Goal: Task Accomplishment & Management: Manage account settings

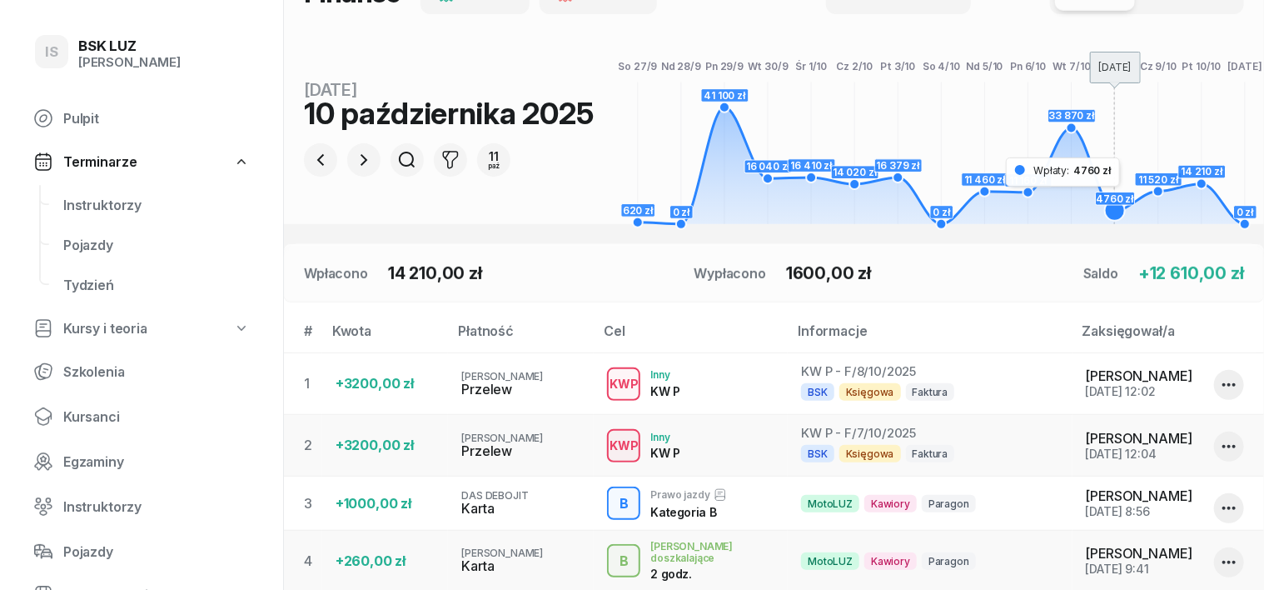
scroll to position [234, 0]
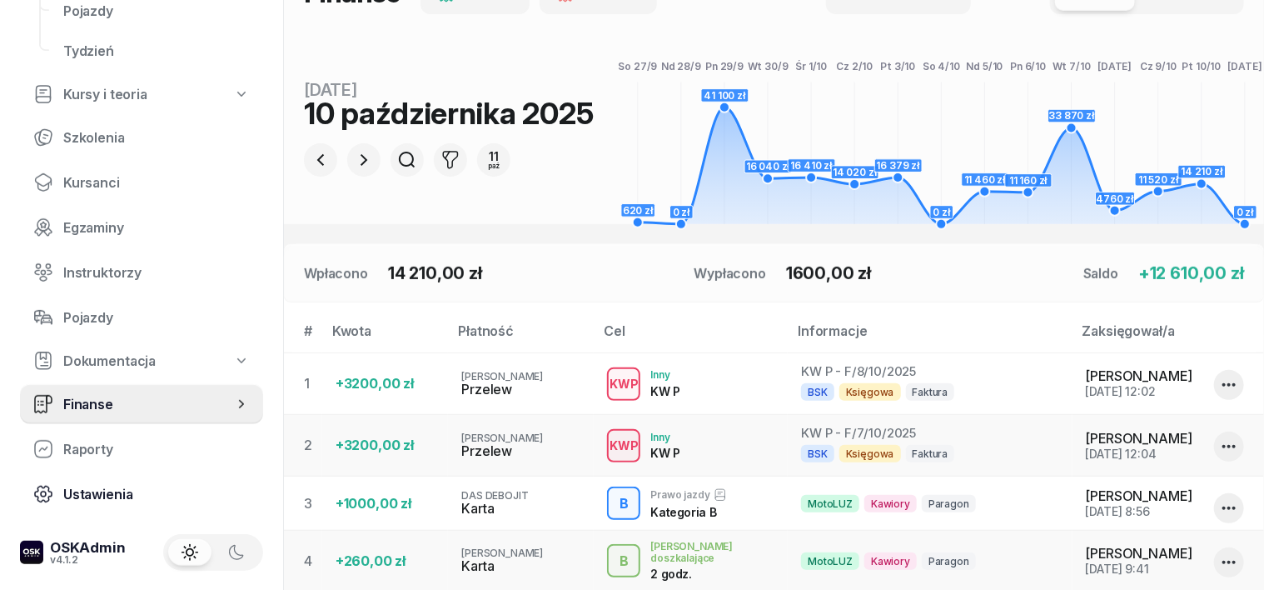
click at [196, 475] on link "Ustawienia" at bounding box center [141, 494] width 243 height 40
select select "06:00"
select select "22:00"
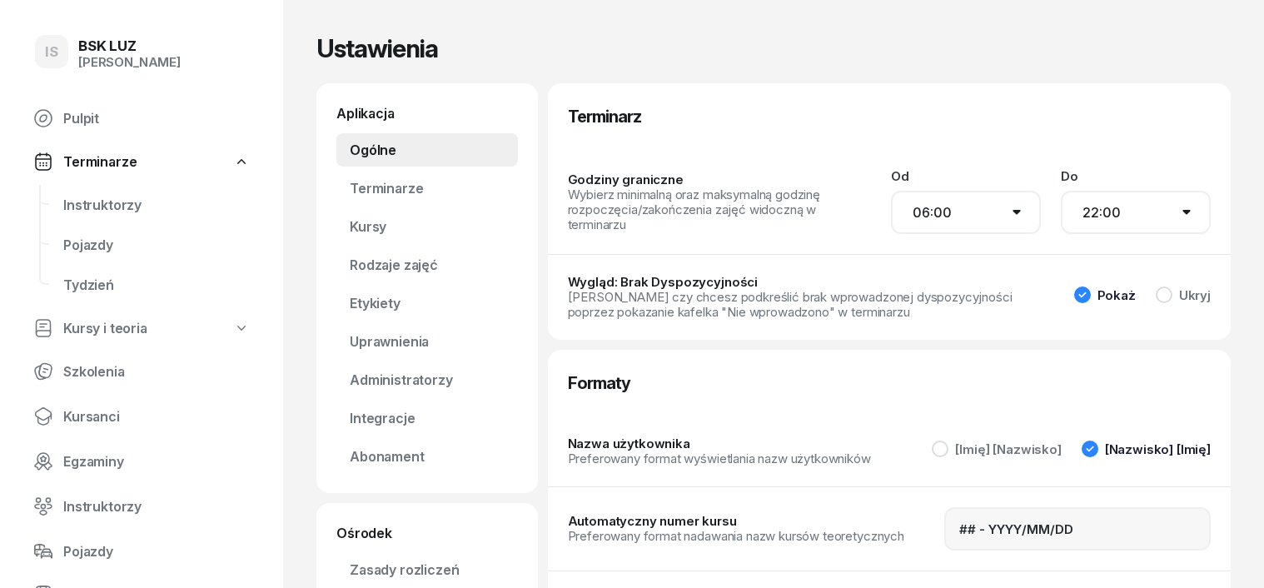
select select "06:00"
select select "22:00"
click at [100, 420] on span "Kursanci" at bounding box center [156, 417] width 187 height 16
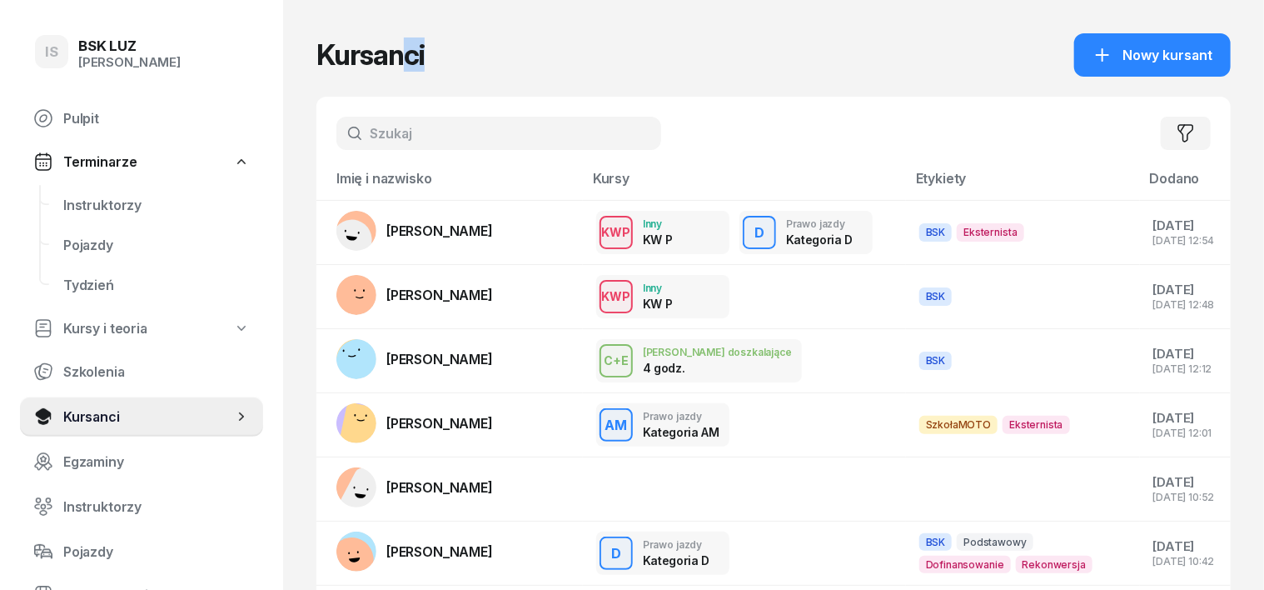
drag, startPoint x: 373, startPoint y: 58, endPoint x: 486, endPoint y: 22, distance: 118.3
click at [406, 48] on div "Kursanci Nowy kursant" at bounding box center [773, 54] width 915 height 43
click at [341, 139] on input "text" at bounding box center [498, 133] width 325 height 33
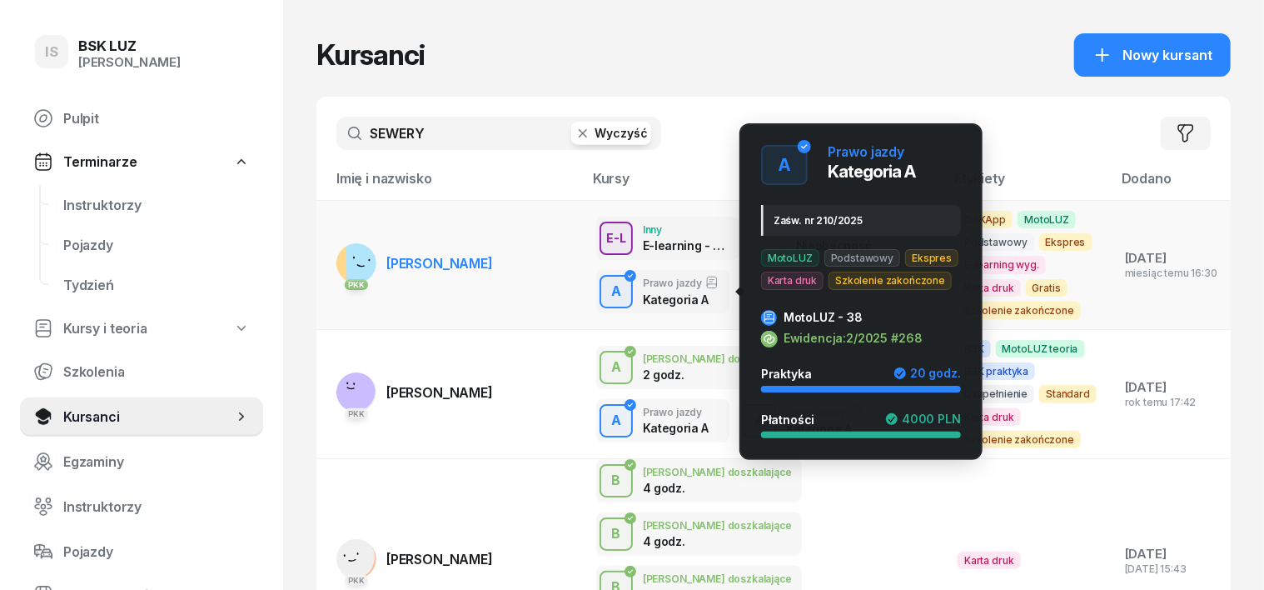
type input "SEWERY"
click at [605, 297] on div "A" at bounding box center [616, 291] width 23 height 22
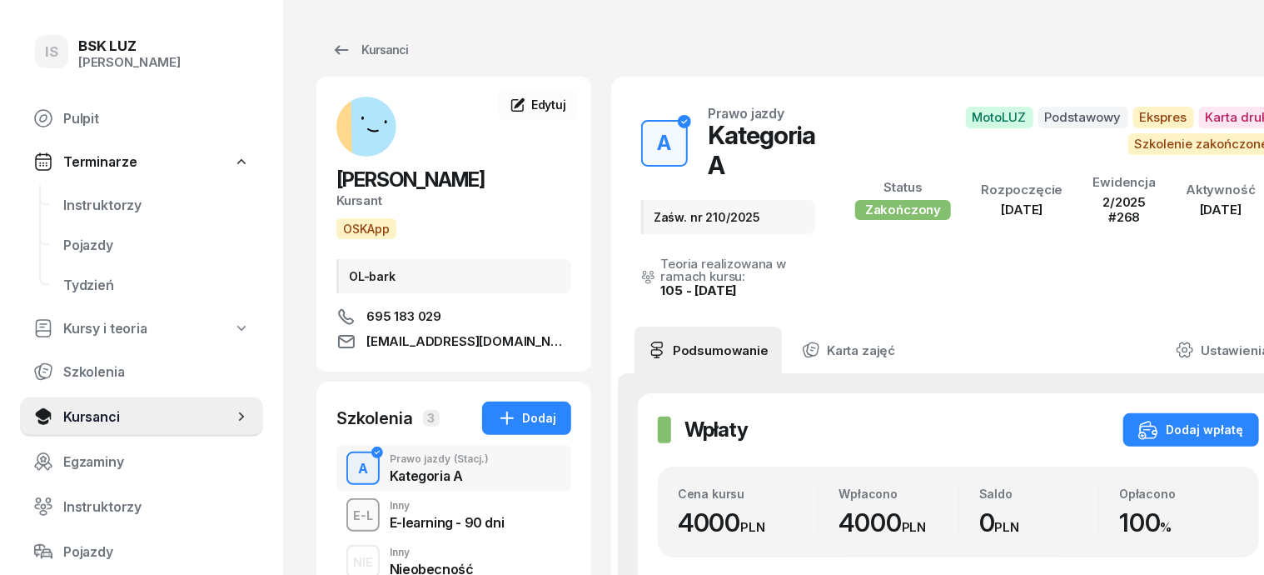
click at [351, 474] on div "A" at bounding box center [362, 468] width 23 height 22
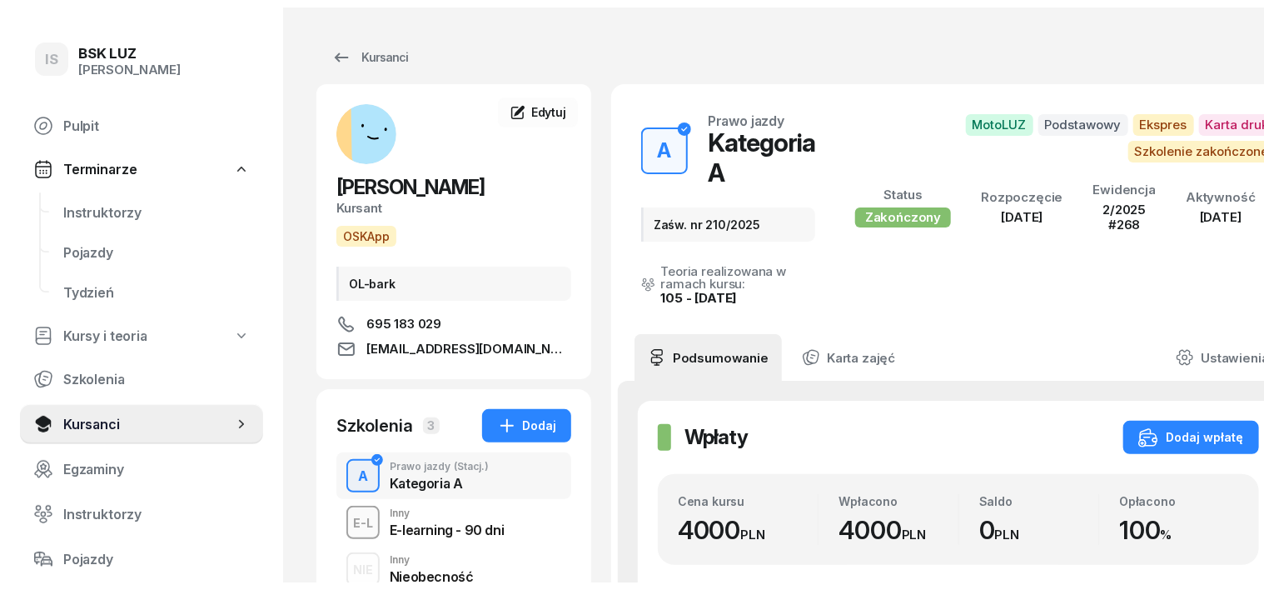
scroll to position [103, 0]
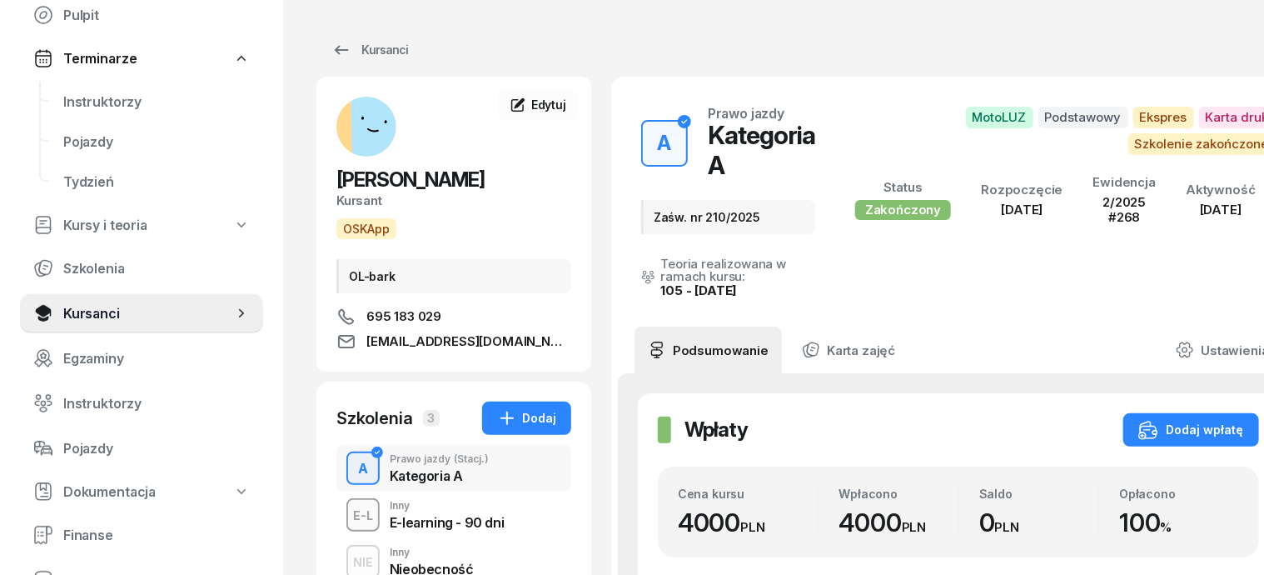
click at [346, 565] on div "NIE" at bounding box center [362, 561] width 33 height 21
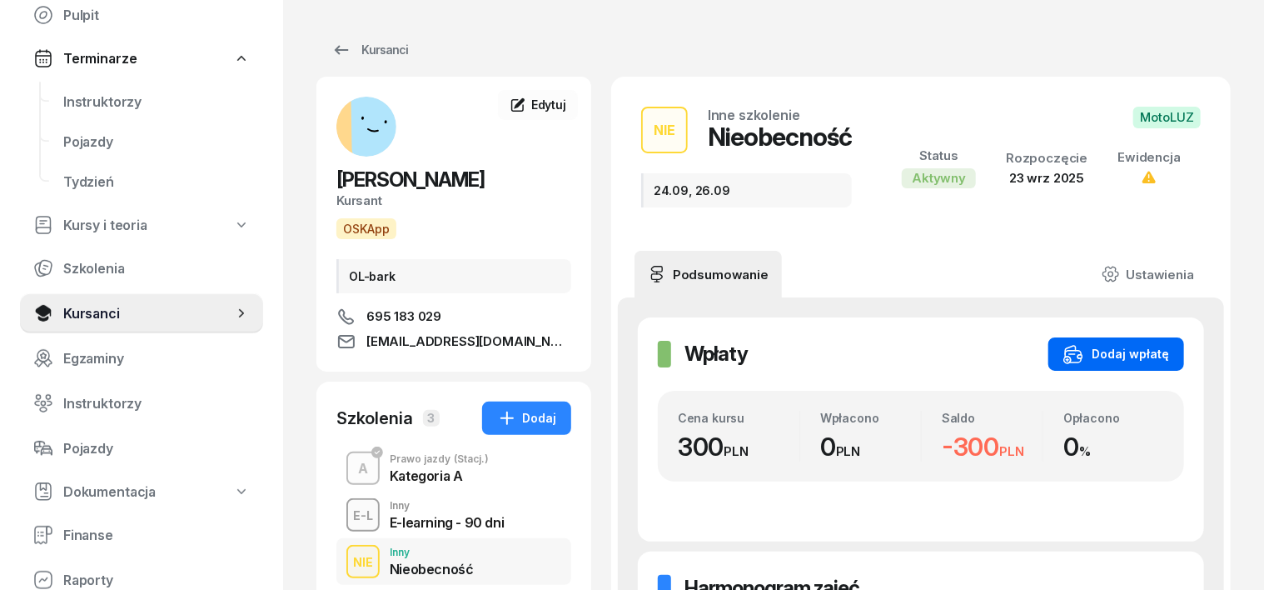
click at [1169, 350] on div "Dodaj wpłatę" at bounding box center [1117, 354] width 106 height 20
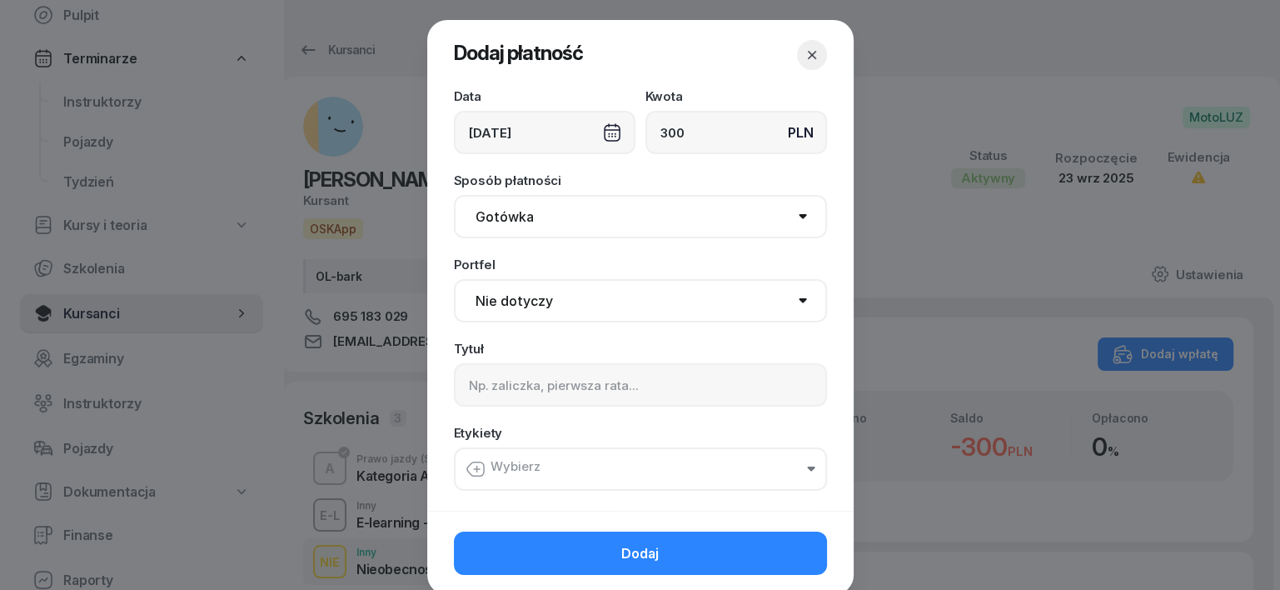
type input "300"
click at [601, 133] on div "[DATE]" at bounding box center [545, 132] width 182 height 43
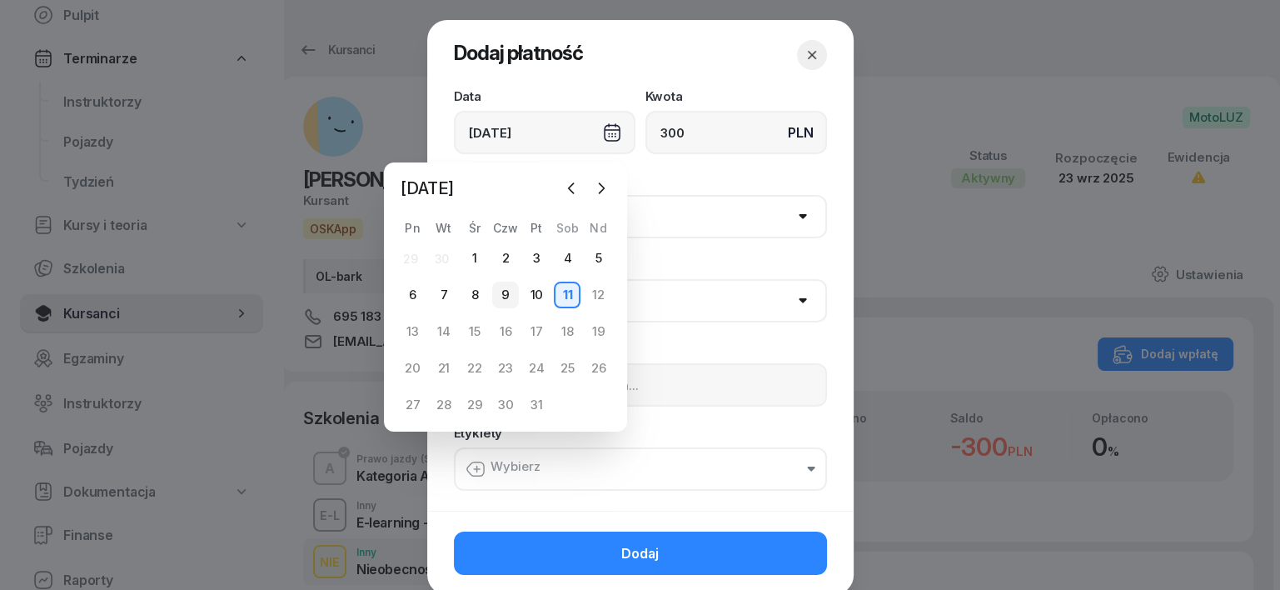
click at [501, 292] on div "9" at bounding box center [505, 295] width 27 height 27
type input "[DATE]"
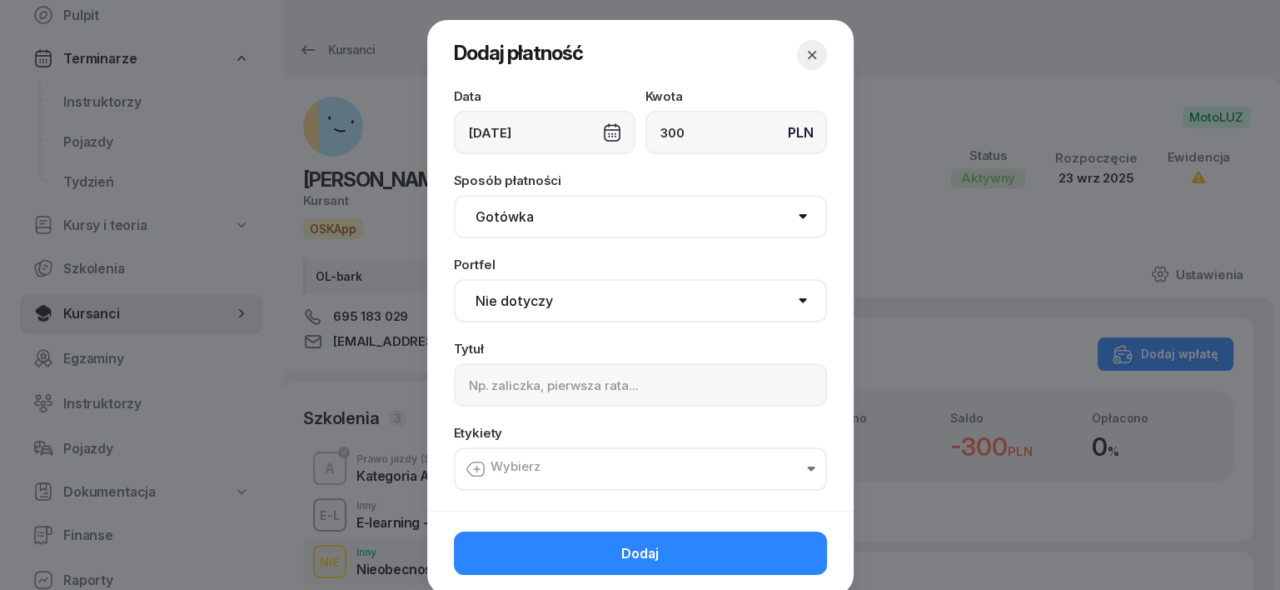
click at [511, 213] on select "Gotówka Karta Przelew Płatności online BLIK" at bounding box center [640, 216] width 373 height 43
select select "transfer"
click at [454, 195] on select "Gotówka Karta Przelew Płatności online BLIK" at bounding box center [640, 216] width 373 height 43
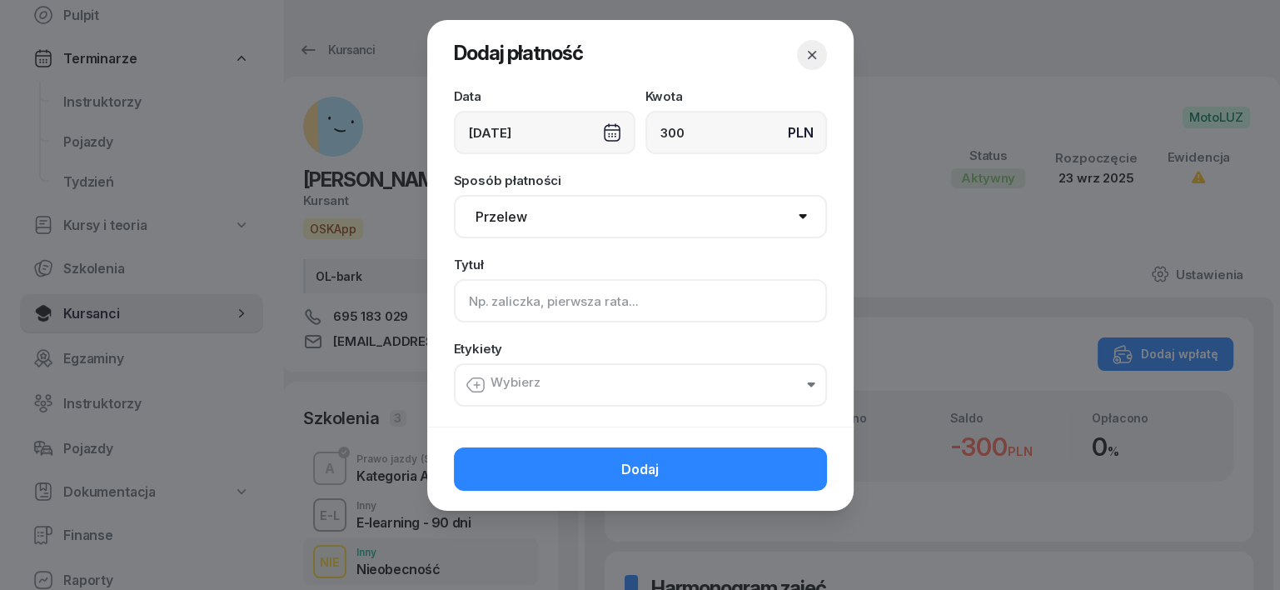
click at [491, 303] on input at bounding box center [640, 300] width 373 height 43
type input "A - NB"
click at [475, 387] on icon "button" at bounding box center [476, 385] width 20 height 20
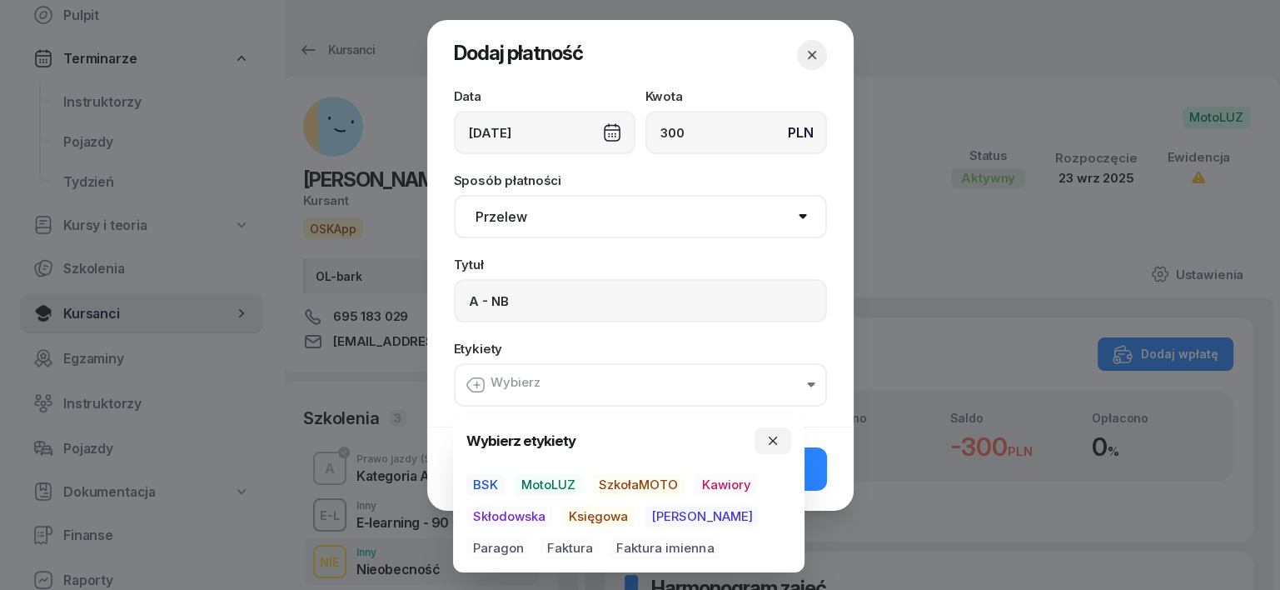
drag, startPoint x: 660, startPoint y: 478, endPoint x: 657, endPoint y: 491, distance: 12.9
click at [660, 478] on span "SzkołaMOTO" at bounding box center [638, 485] width 92 height 22
click at [680, 506] on div "BSK MotoLUZ SzkołaMOTO Kawiory Skłodowska Księgowa [PERSON_NAME] Faktura Faktur…" at bounding box center [628, 517] width 325 height 85
click at [683, 519] on span "[PERSON_NAME]" at bounding box center [702, 517] width 114 height 22
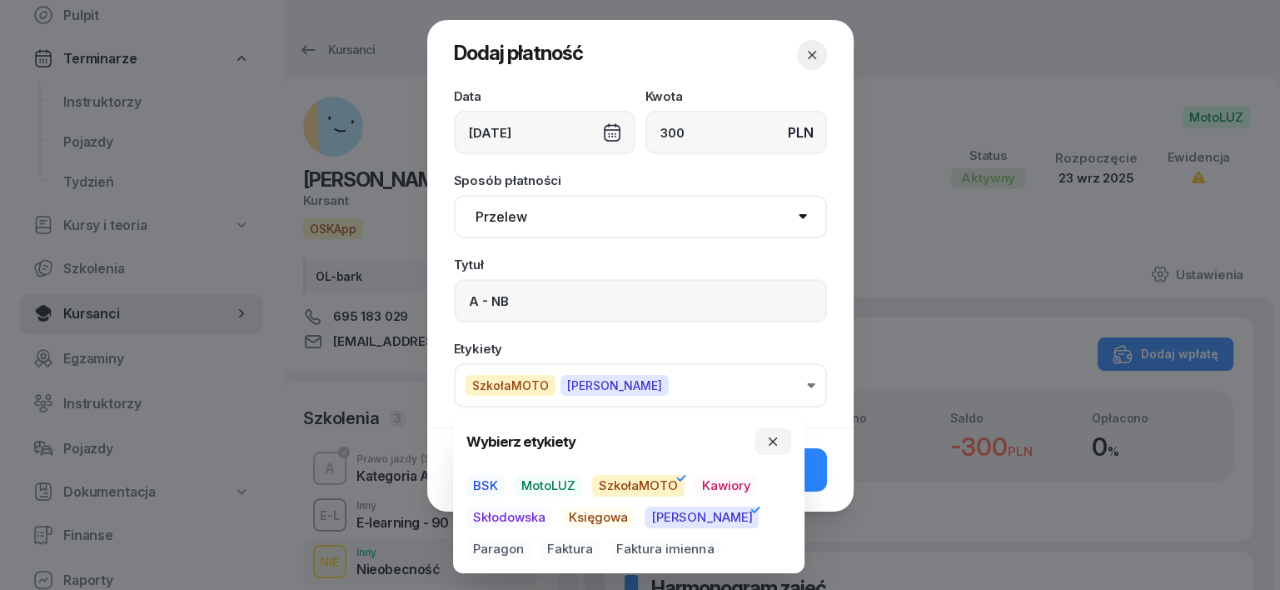
click at [531, 538] on span "Paragon" at bounding box center [498, 549] width 64 height 22
click at [775, 440] on icon "button" at bounding box center [773, 441] width 8 height 8
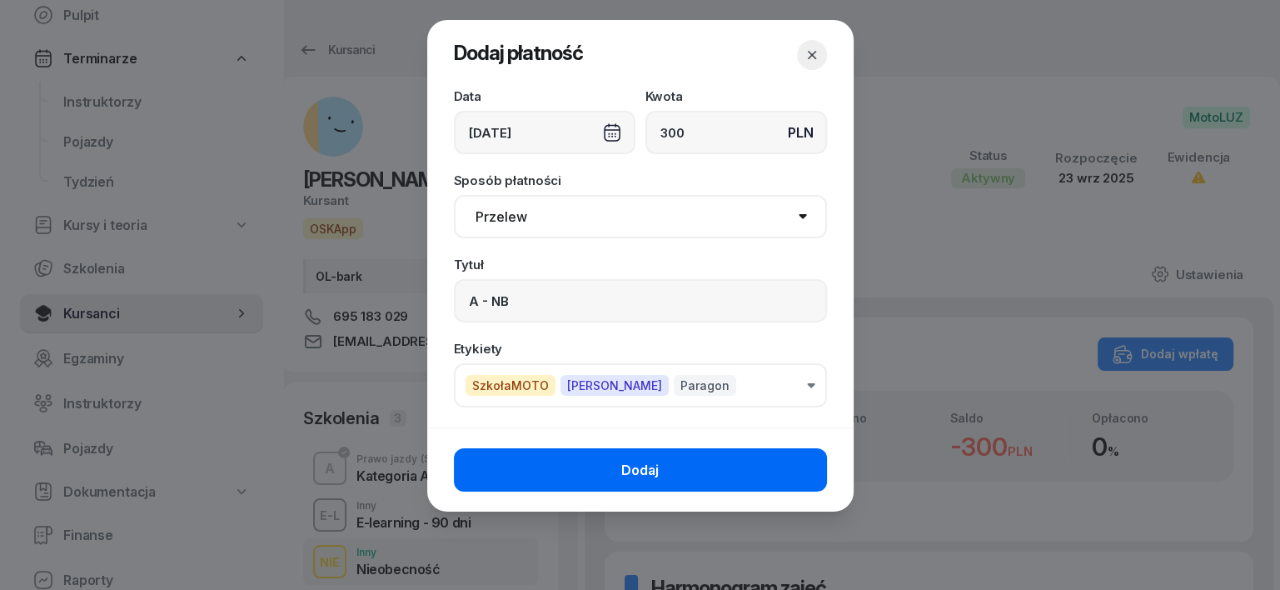
click at [802, 461] on button "Dodaj" at bounding box center [640, 469] width 373 height 43
